Goal: Check status: Check status

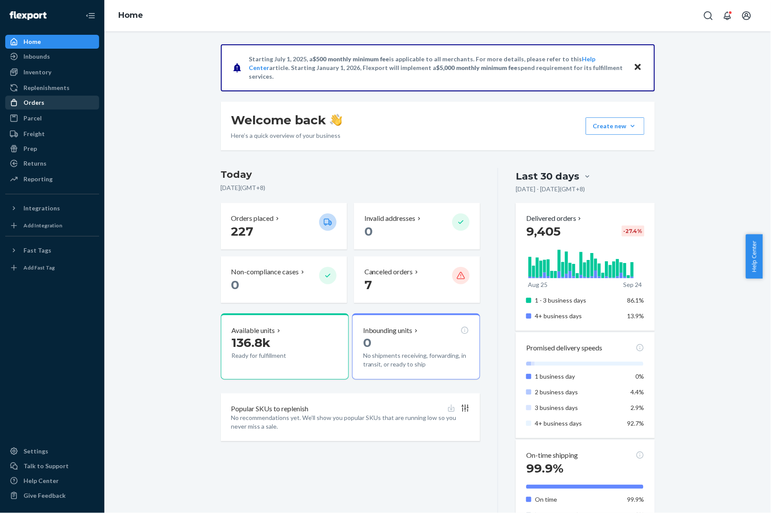
click at [64, 103] on div "Orders" at bounding box center [52, 103] width 92 height 12
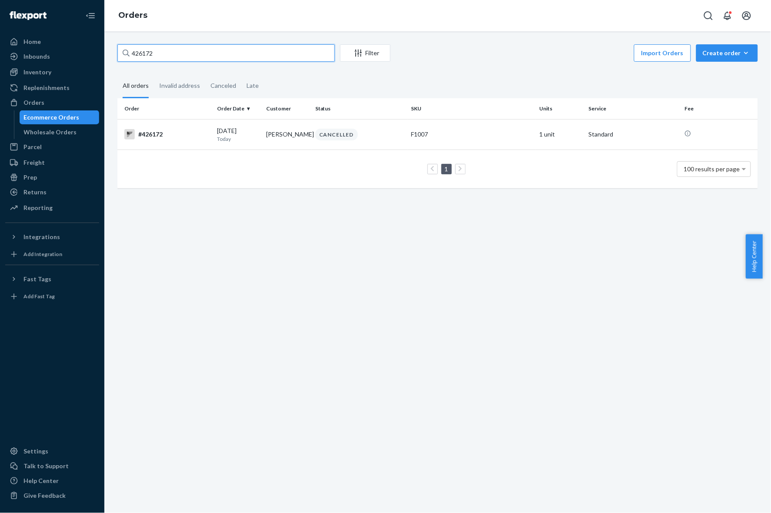
click at [175, 59] on input "426172" at bounding box center [225, 52] width 217 height 17
paste input "194"
type input "421942"
click at [175, 59] on input "421942" at bounding box center [225, 52] width 217 height 17
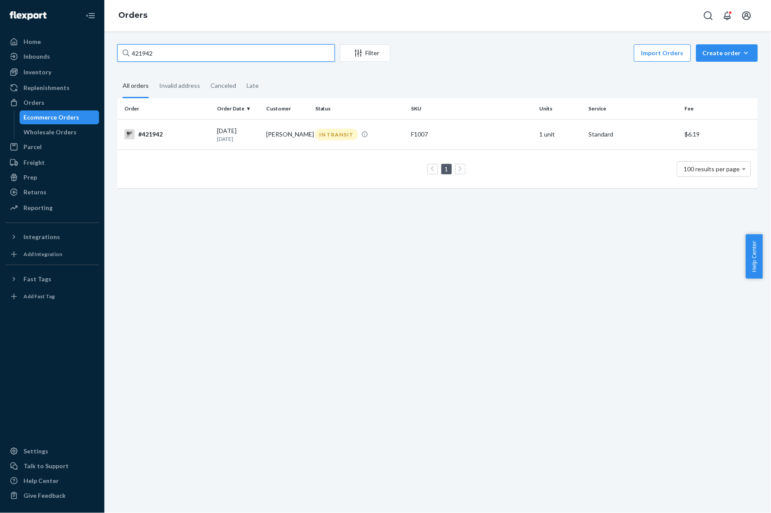
click at [175, 59] on input "421942" at bounding box center [225, 52] width 217 height 17
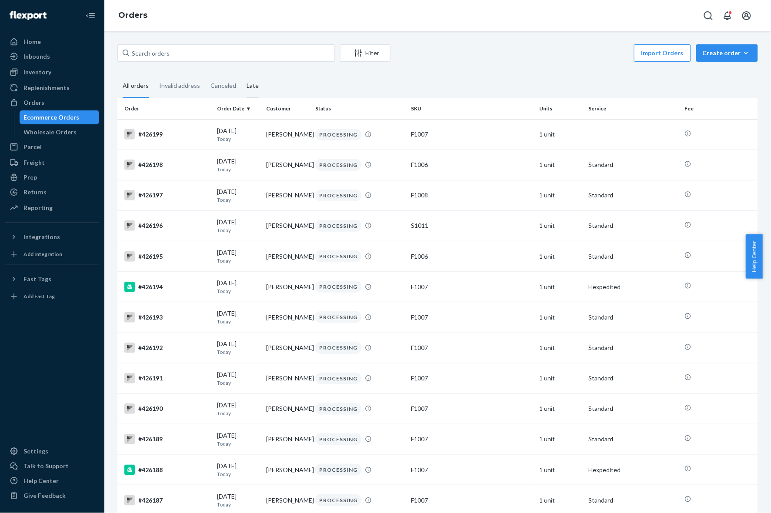
click at [247, 83] on div "Late" at bounding box center [253, 86] width 12 height 24
click at [241, 74] on input "Late" at bounding box center [241, 74] width 0 height 0
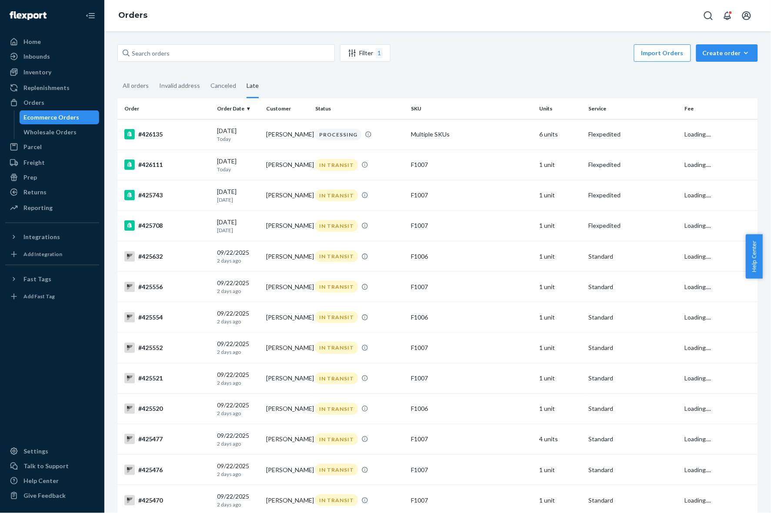
click at [539, 80] on fieldset "All orders Invalid address Canceled Late" at bounding box center [437, 86] width 641 height 24
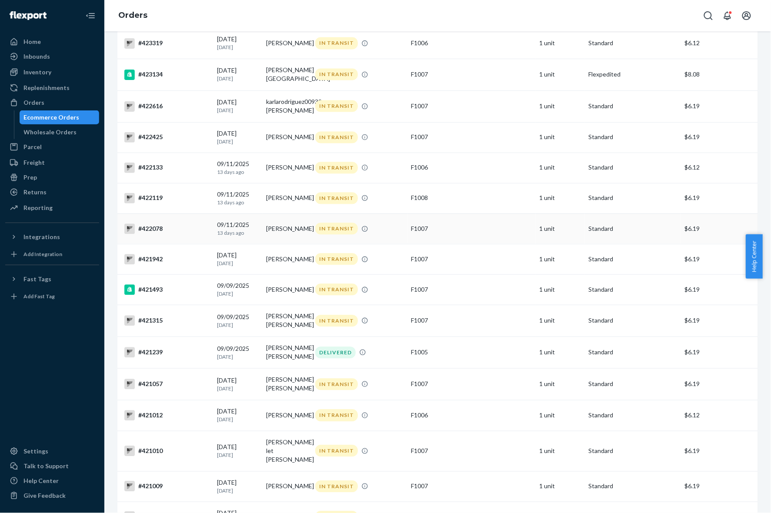
click at [259, 237] on td "[DATE] [DATE]" at bounding box center [238, 229] width 49 height 30
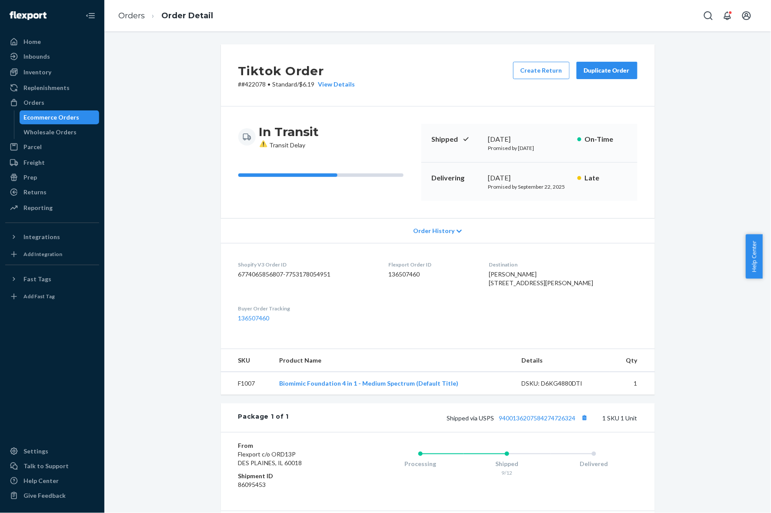
click at [560, 274] on span "[PERSON_NAME] [STREET_ADDRESS][PERSON_NAME]" at bounding box center [541, 278] width 104 height 16
copy span "[PERSON_NAME]"
click at [130, 17] on link "Orders" at bounding box center [131, 16] width 27 height 10
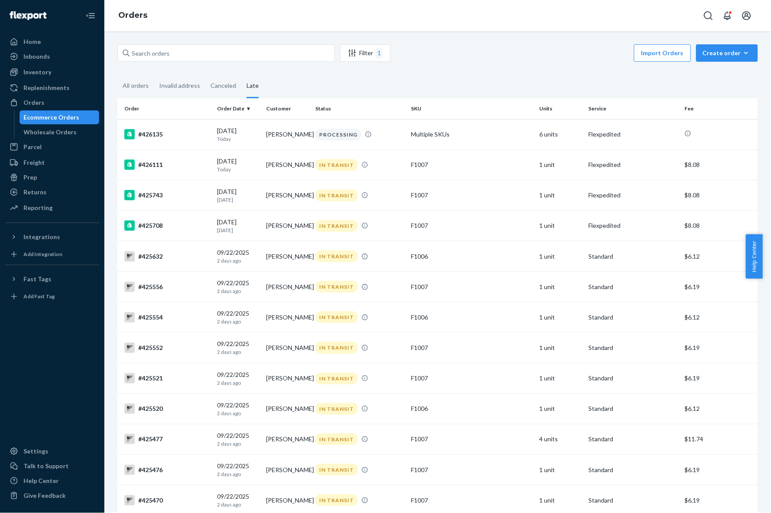
scroll to position [486, 0]
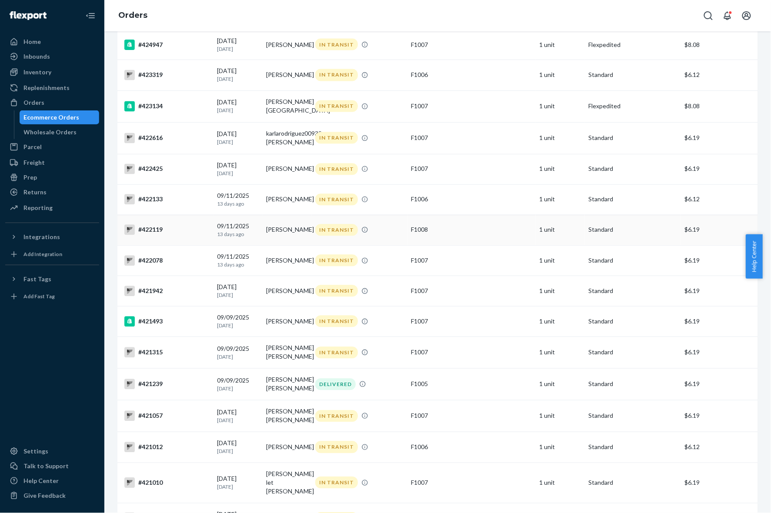
click at [275, 234] on td "[PERSON_NAME]" at bounding box center [287, 230] width 49 height 30
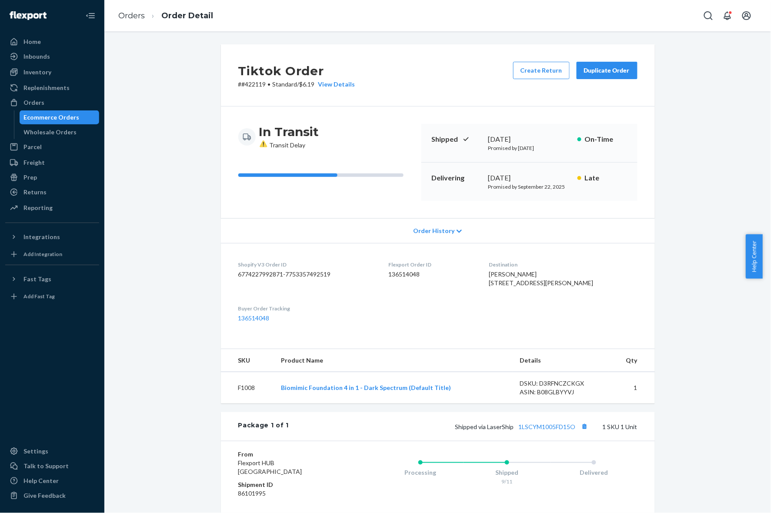
click at [666, 338] on div "Tiktok Order # #422119 • Standard / $6.19 View Details Create Return Duplicate …" at bounding box center [438, 326] width 654 height 564
click at [251, 83] on p "# #422119 • Standard / $6.19 View Details" at bounding box center [296, 84] width 117 height 9
copy p "422119"
drag, startPoint x: 166, startPoint y: 133, endPoint x: 153, endPoint y: 99, distance: 36.1
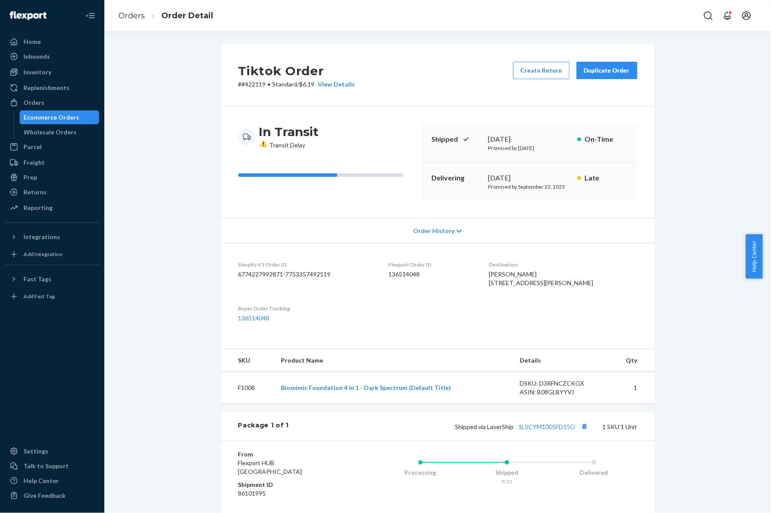
click at [166, 133] on div "Tiktok Order # #422119 • Standard / $6.19 View Details Create Return Duplicate …" at bounding box center [438, 326] width 654 height 564
click at [130, 18] on link "Orders" at bounding box center [131, 16] width 27 height 10
